Goal: Task Accomplishment & Management: Manage account settings

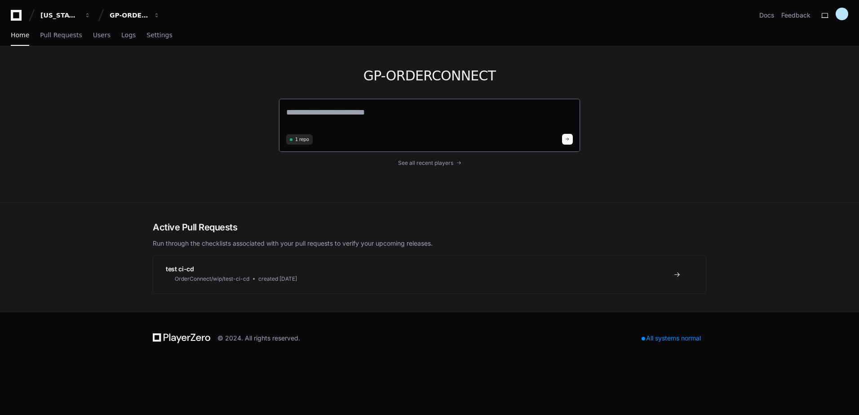
click at [383, 118] on textarea at bounding box center [429, 118] width 287 height 25
click at [137, 17] on div "GP-ORDERCONNECT" at bounding box center [129, 15] width 39 height 9
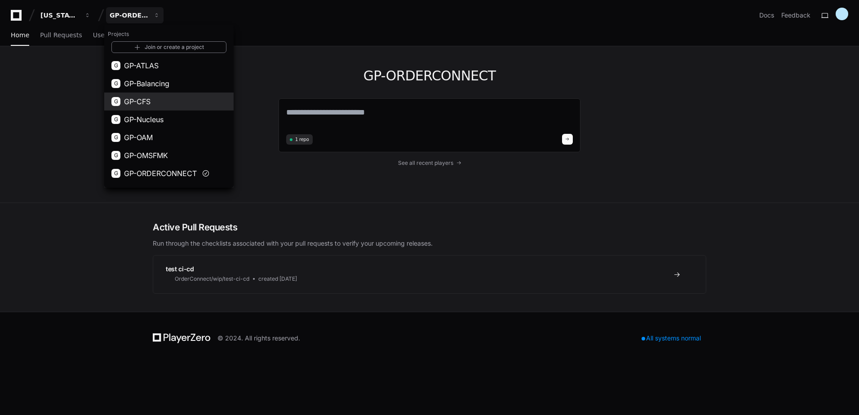
click at [174, 107] on button "G GP-CFS" at bounding box center [168, 102] width 129 height 18
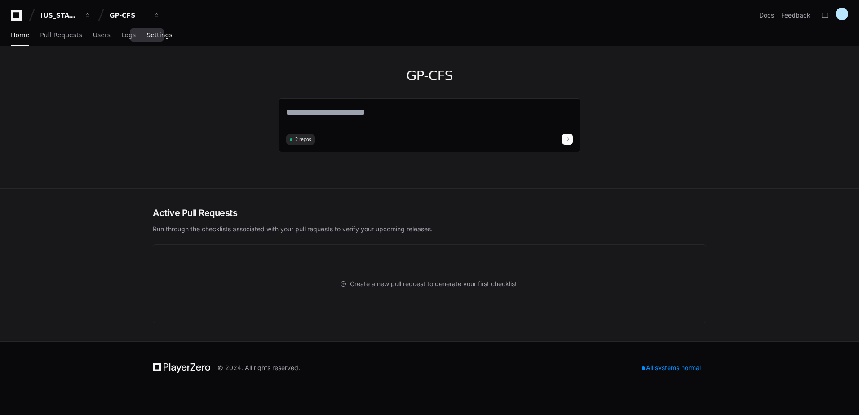
click at [152, 33] on span "Settings" at bounding box center [160, 34] width 26 height 5
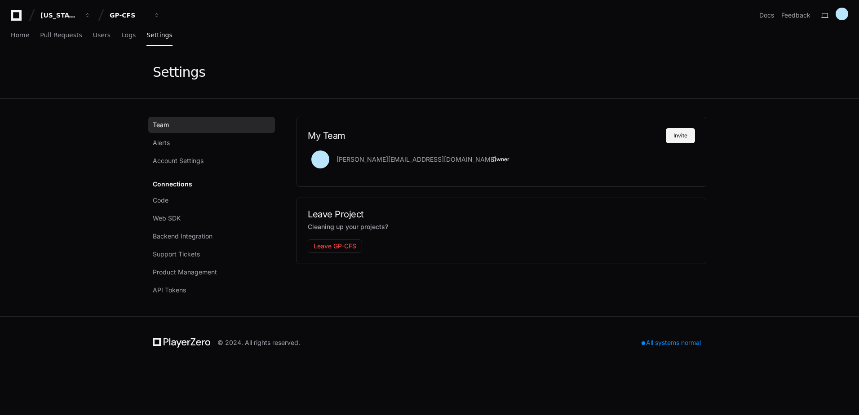
click at [685, 137] on button "Invite" at bounding box center [680, 135] width 29 height 15
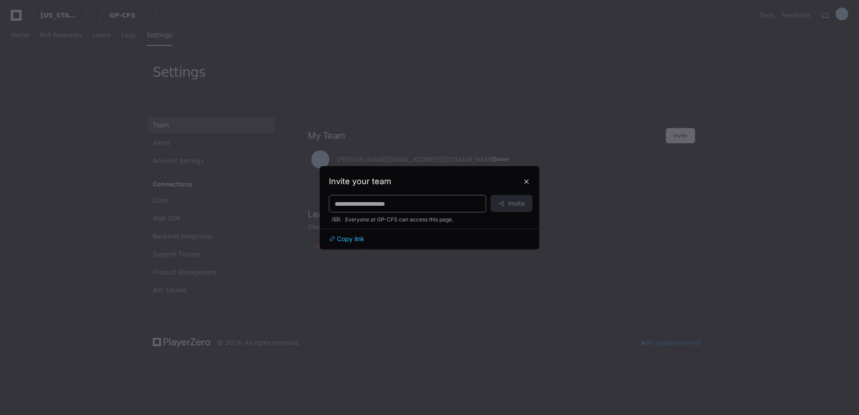
click at [367, 205] on input at bounding box center [408, 204] width 146 height 9
paste input "**********"
type input "**********"
click at [523, 204] on span "Invite" at bounding box center [516, 203] width 17 height 9
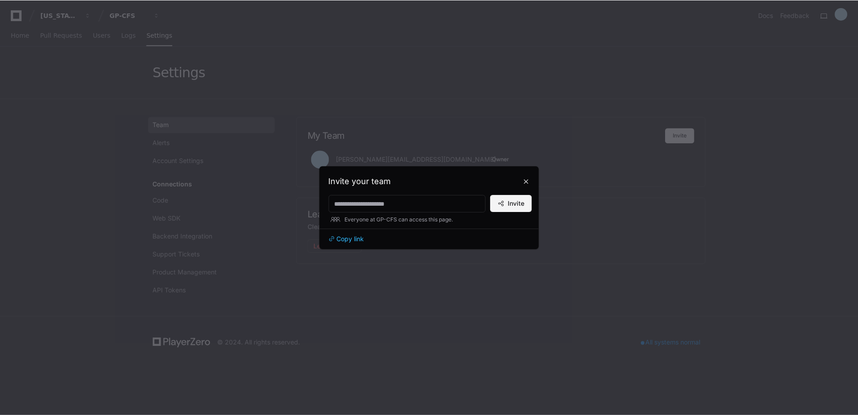
scroll to position [0, 0]
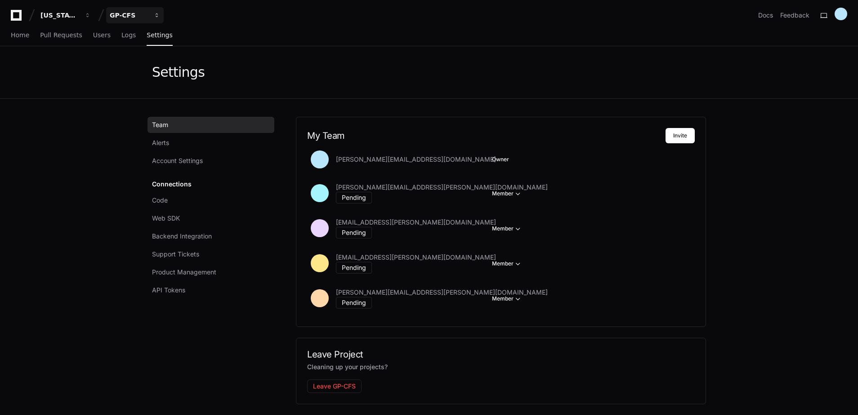
click at [136, 10] on button "GP-CFS" at bounding box center [135, 15] width 58 height 16
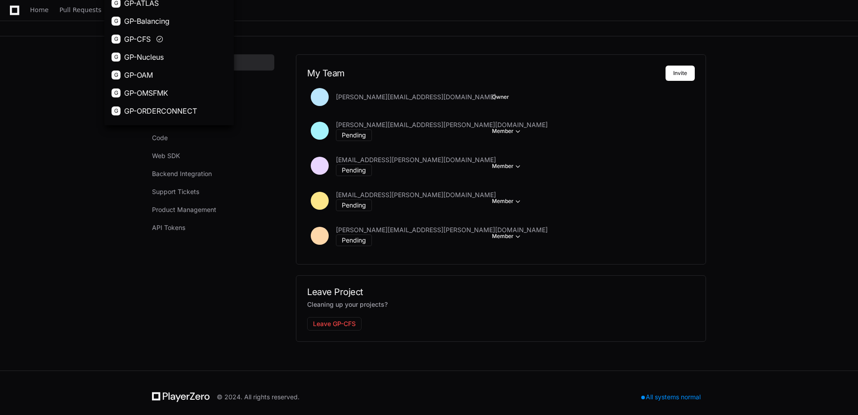
click at [45, 116] on app-setting "Settings Team Alerts Account Settings Connections Code Web SDK Backend Integrat…" at bounding box center [429, 177] width 858 height 387
